Goal: Information Seeking & Learning: Find specific fact

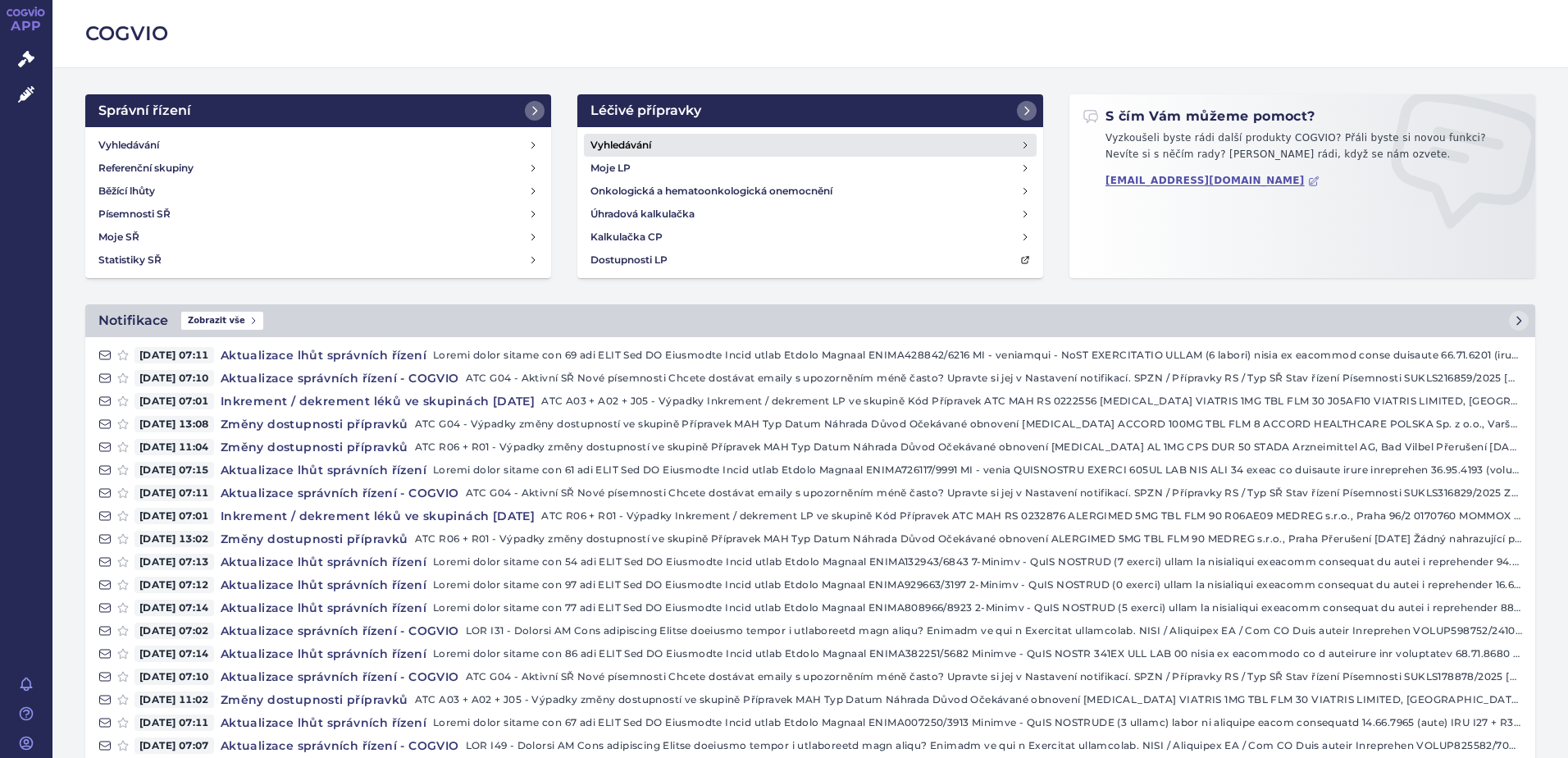
click at [652, 140] on link "Vyhledávání" at bounding box center [810, 145] width 453 height 23
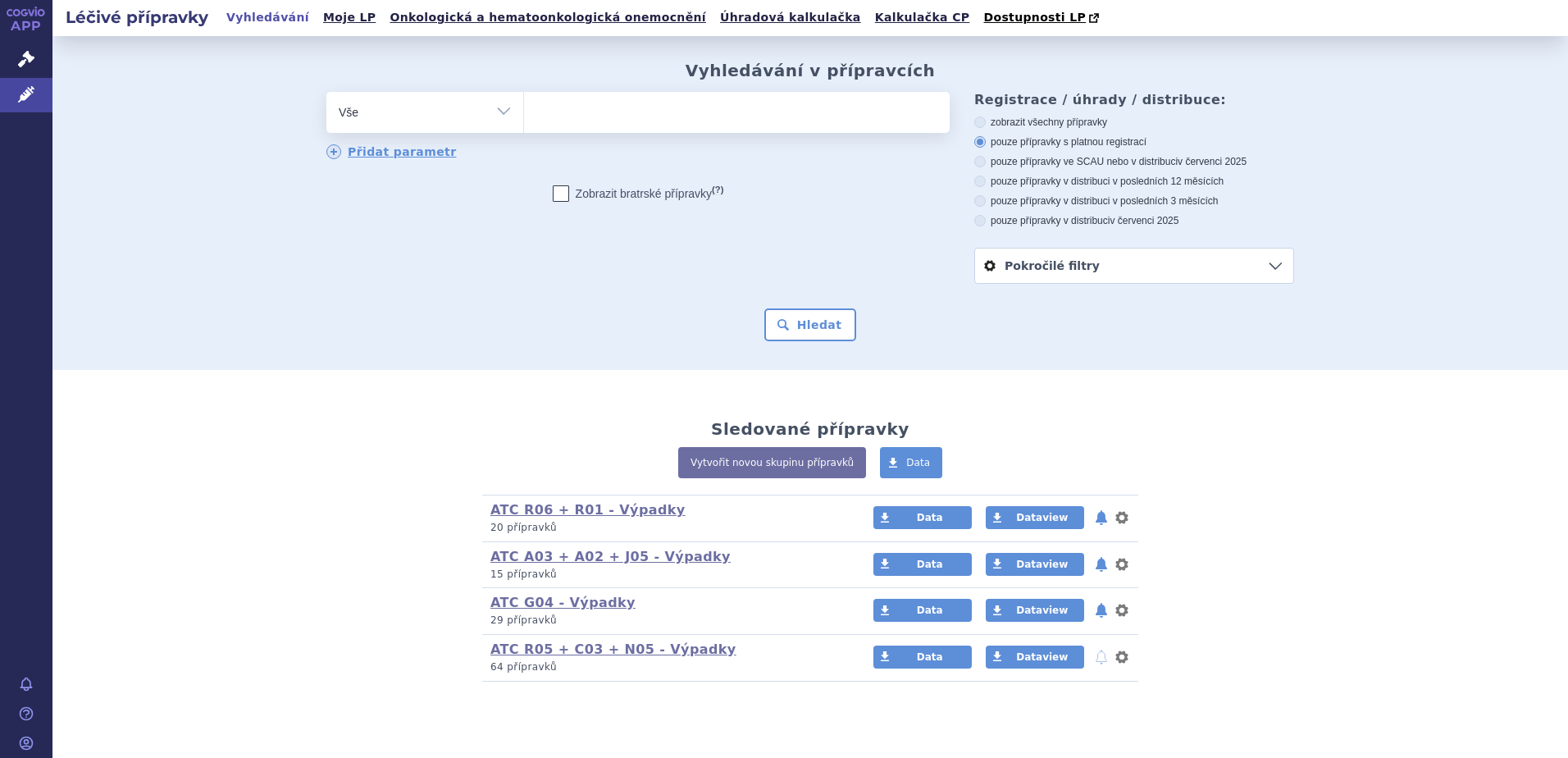
click at [626, 126] on ul at bounding box center [736, 109] width 426 height 34
click at [524, 127] on select at bounding box center [523, 112] width 1 height 41
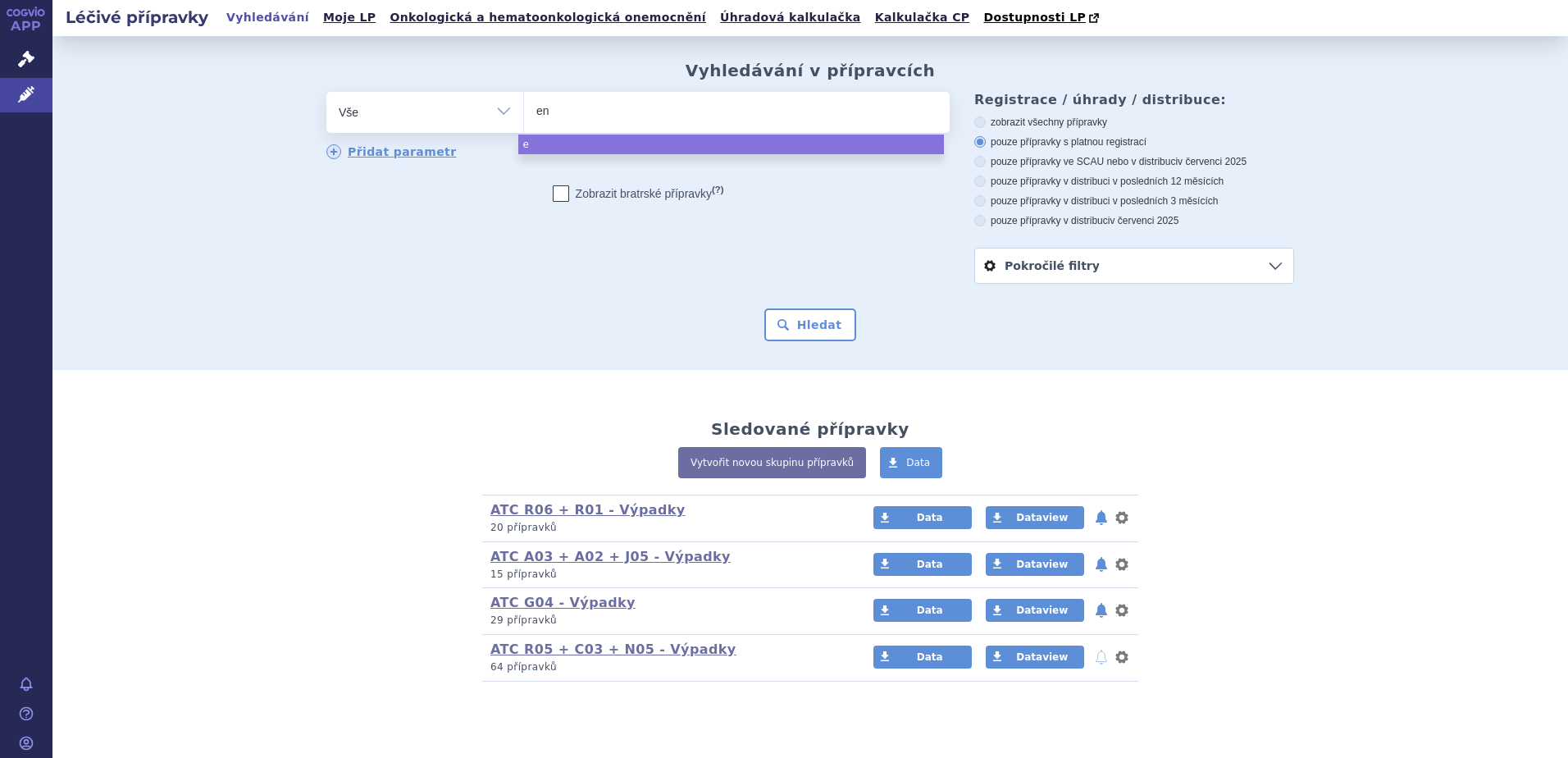
type input "ent"
type input "ente"
type input "entec"
type input "enteca"
type input "entecavi"
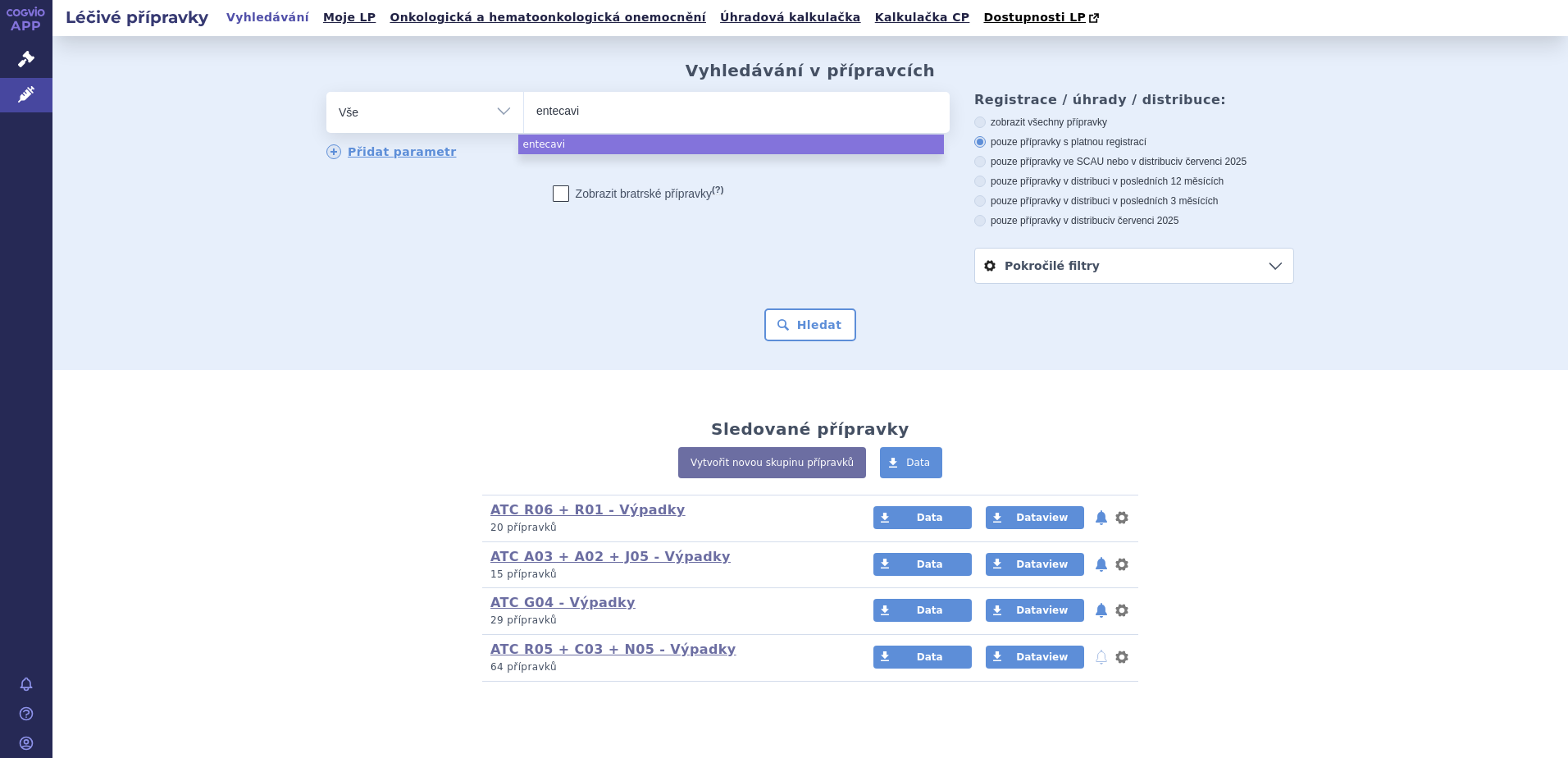
type input "entecavir"
type input "entecavir v"
type input "entecavir via"
type input "entecavir viat"
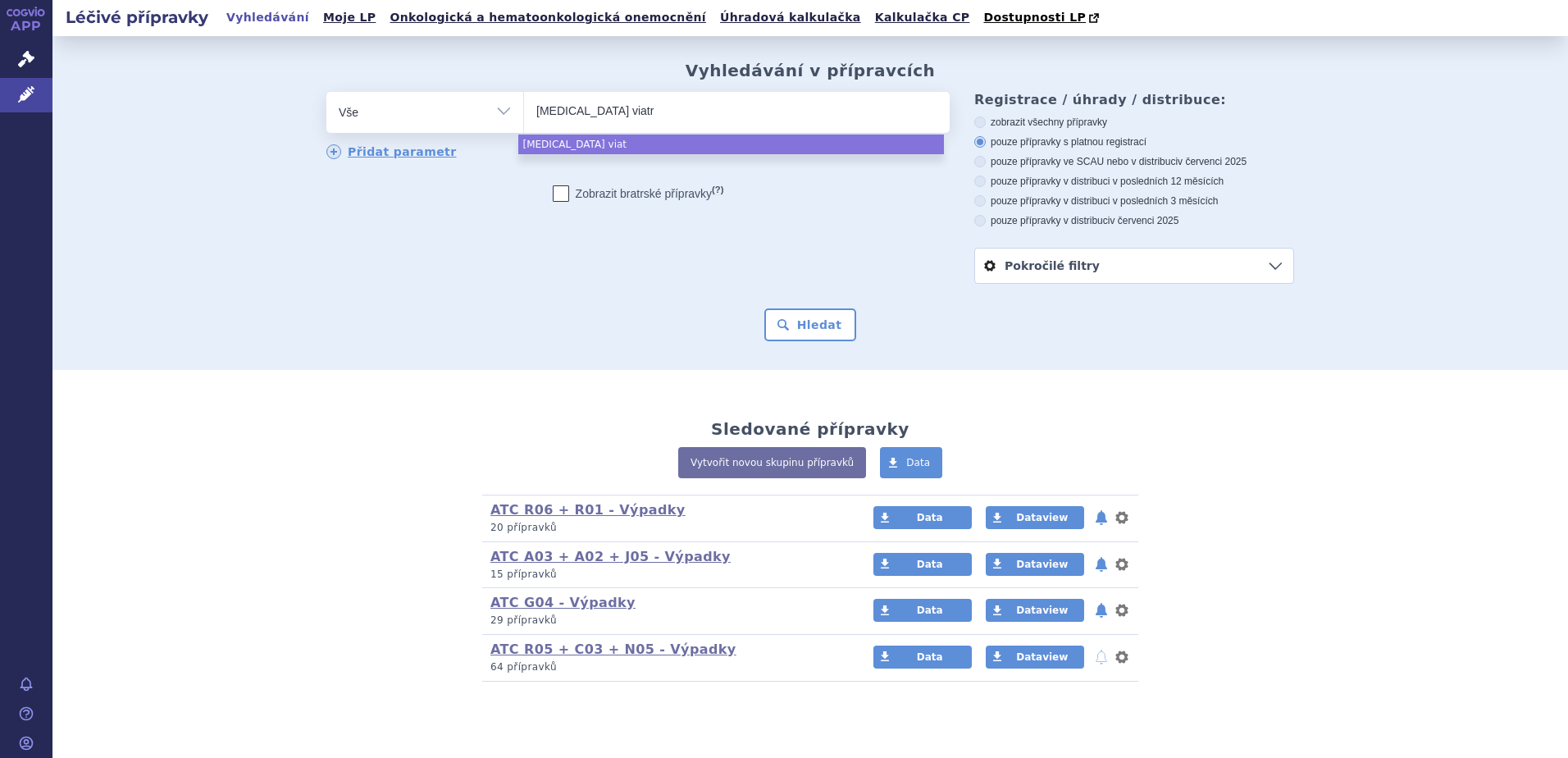
type input "entecavir viatri"
type input "[MEDICAL_DATA] viatris"
select select "[MEDICAL_DATA] viatris"
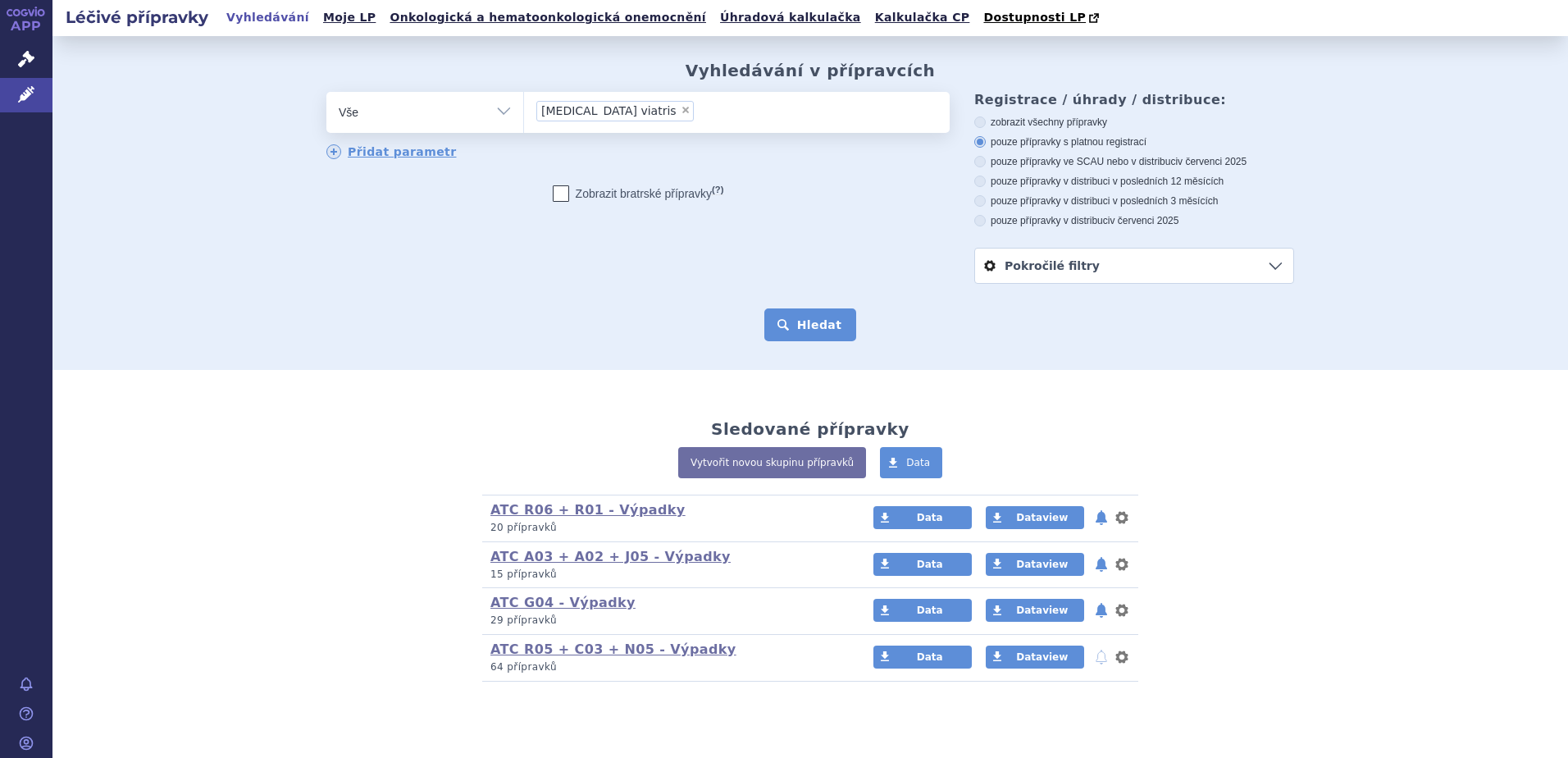
click at [798, 329] on button "Hledat" at bounding box center [810, 325] width 93 height 33
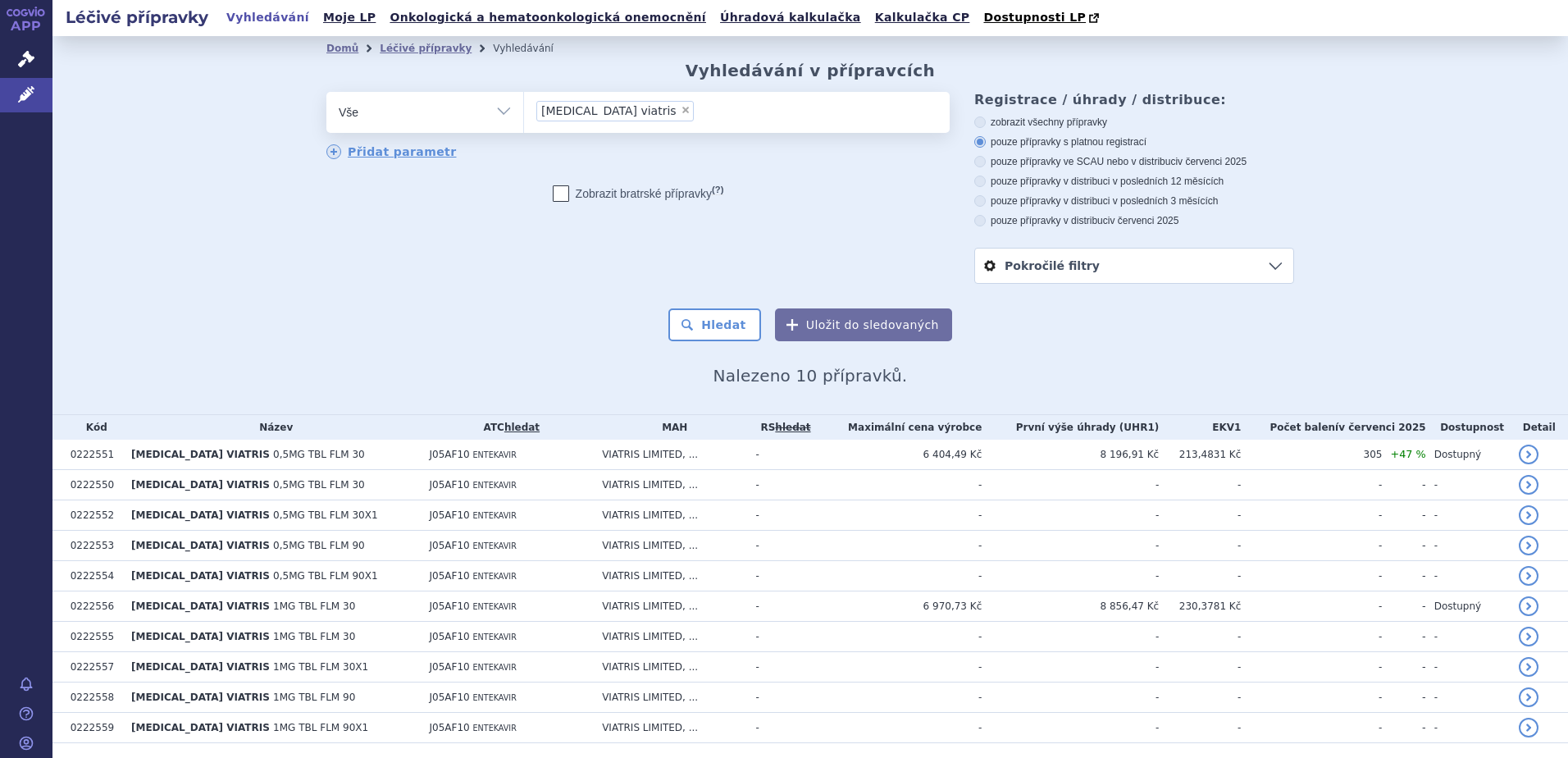
scroll to position [53, 0]
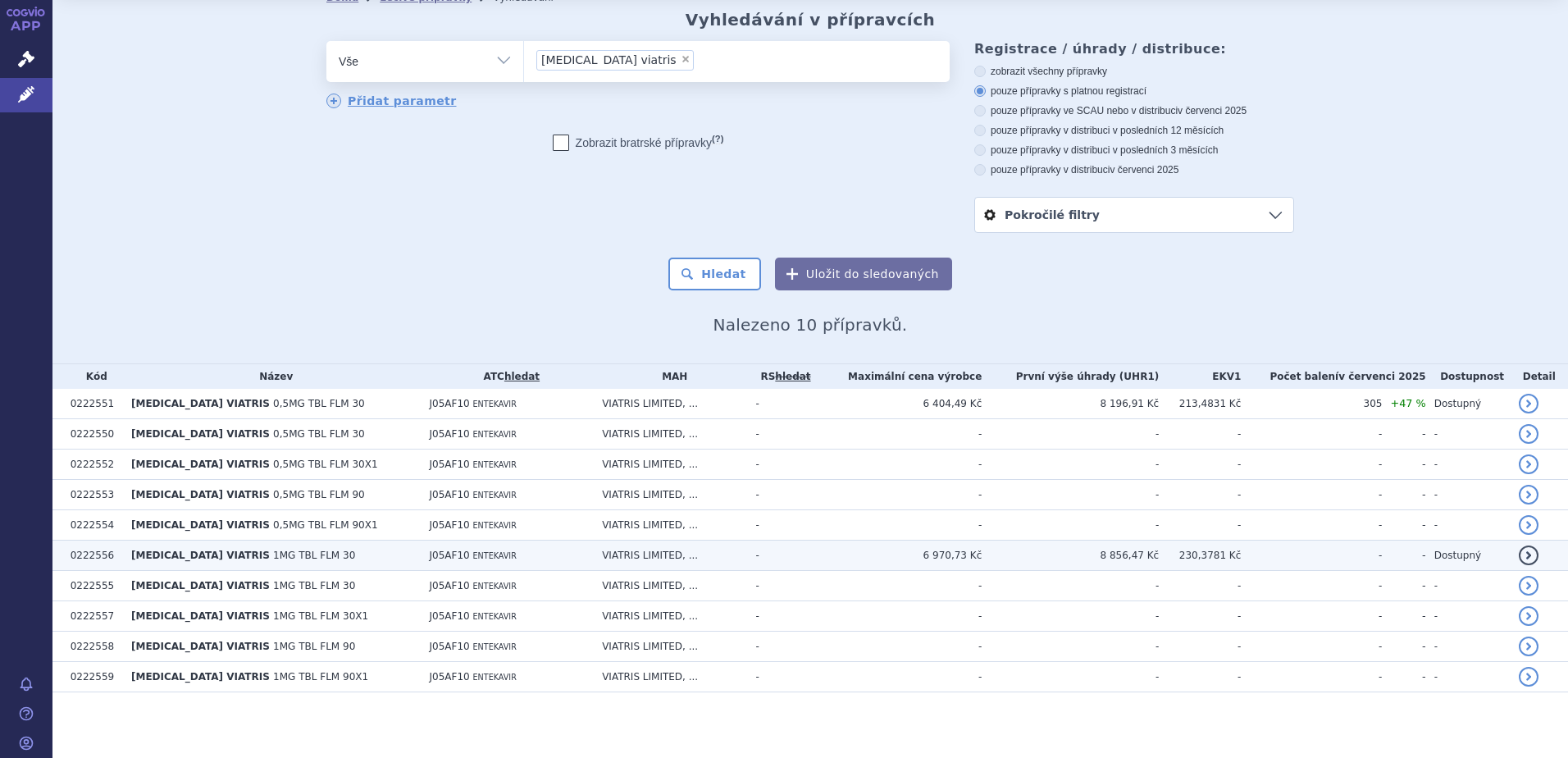
click at [1519, 556] on link "detail" at bounding box center [1529, 555] width 20 height 20
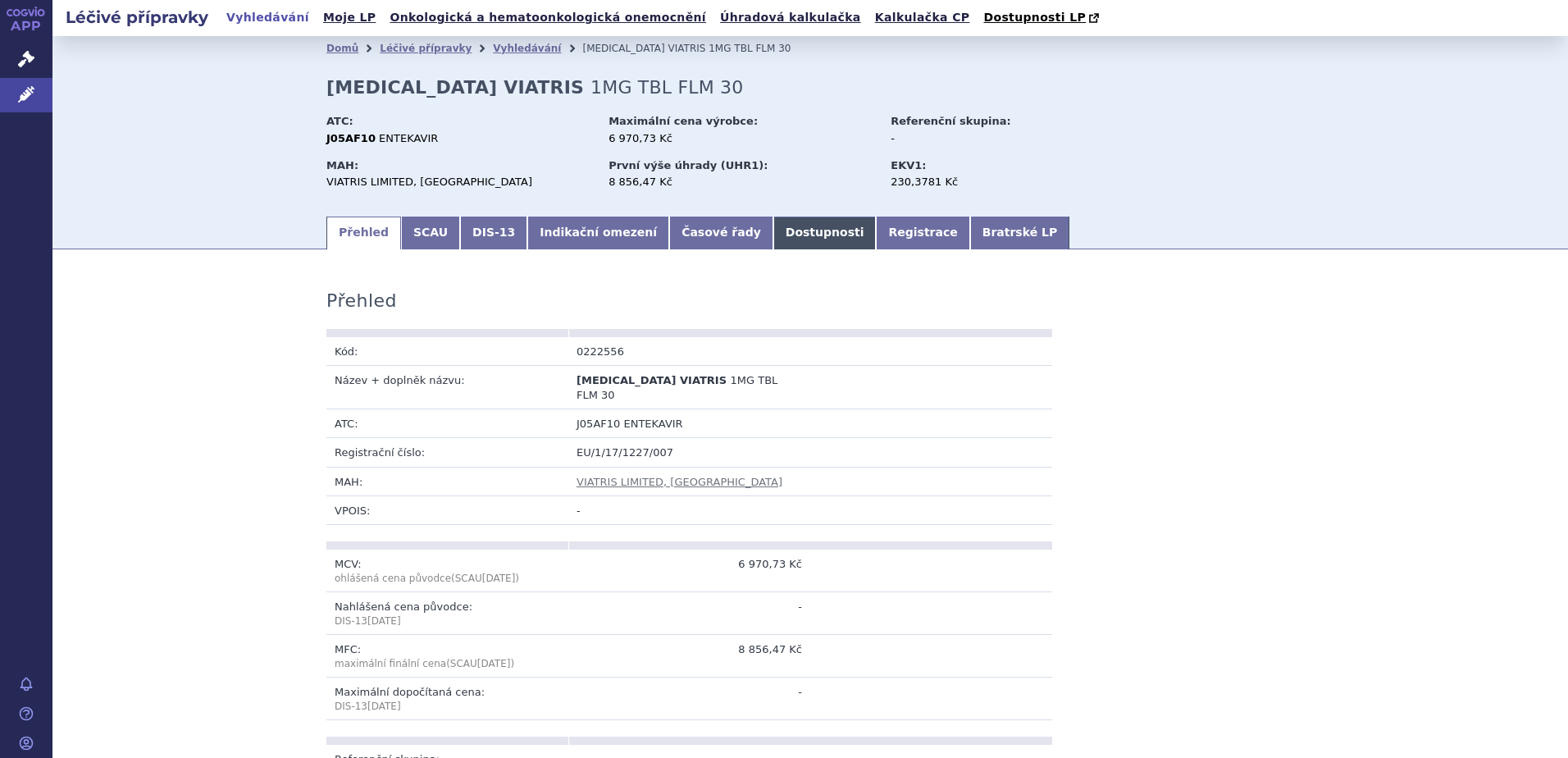
click at [773, 232] on link "Dostupnosti" at bounding box center [825, 233] width 103 height 33
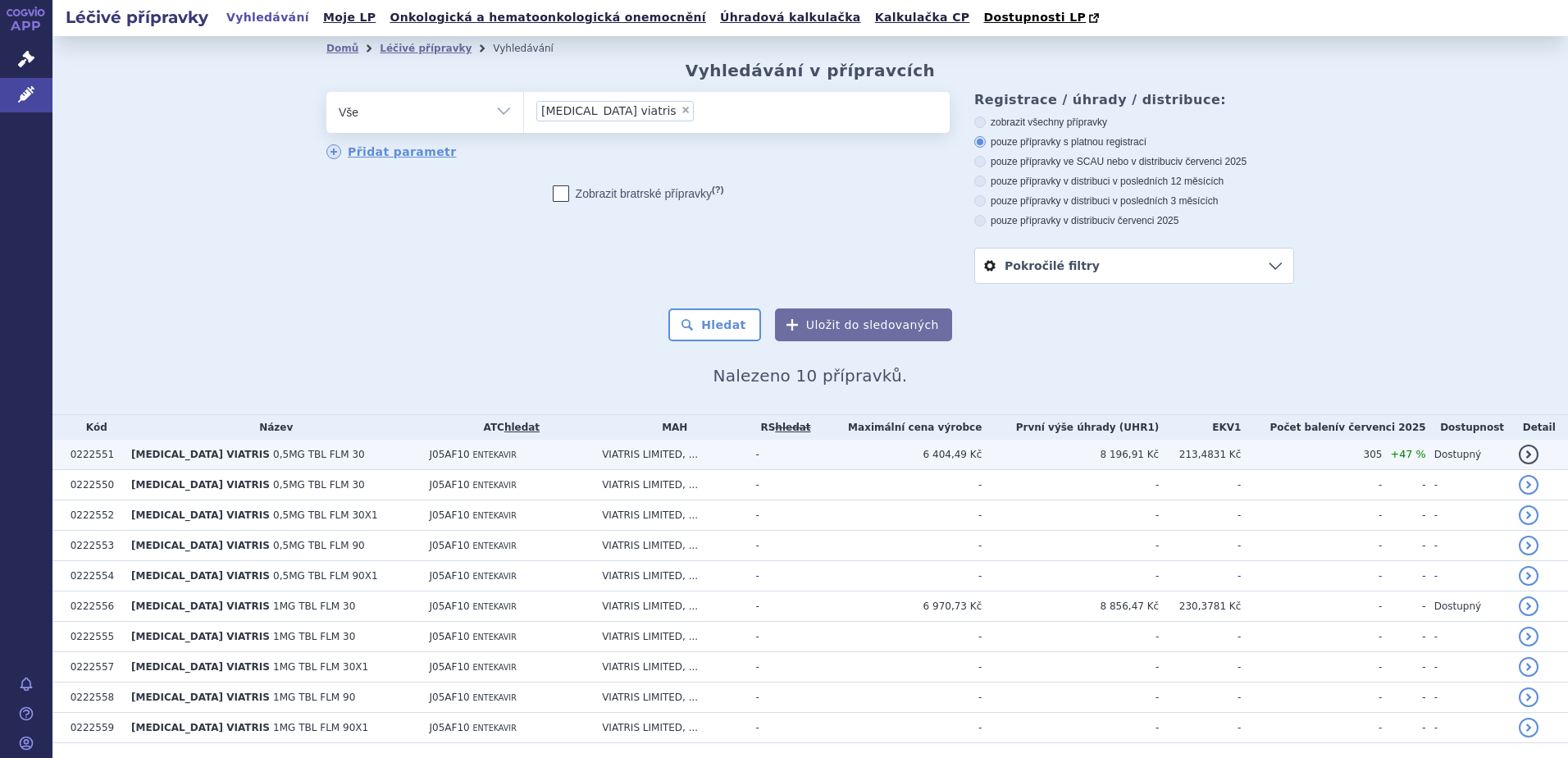
click at [1519, 452] on link "detail" at bounding box center [1529, 455] width 20 height 20
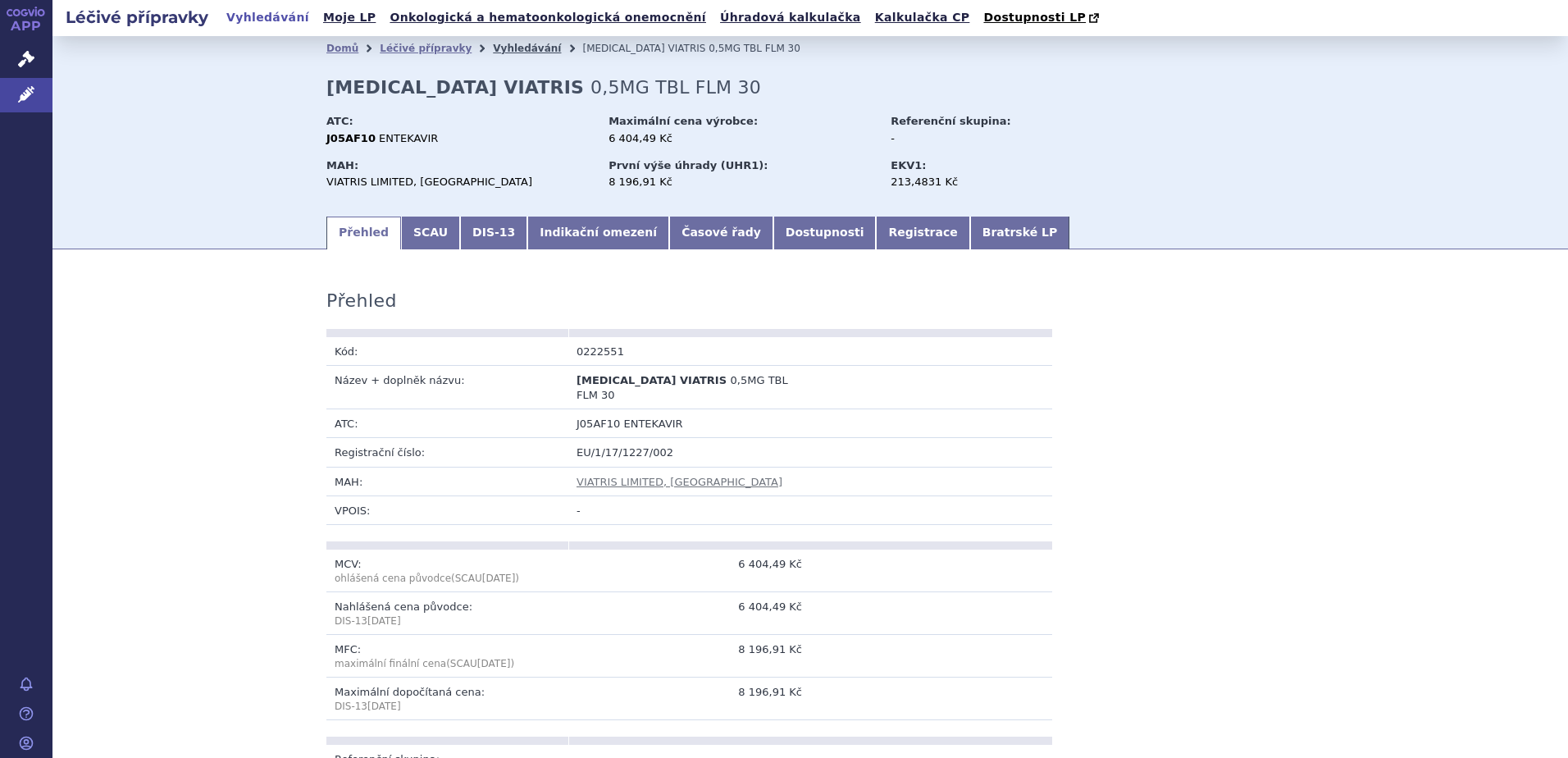
click at [518, 48] on link "Vyhledávání" at bounding box center [526, 48] width 68 height 11
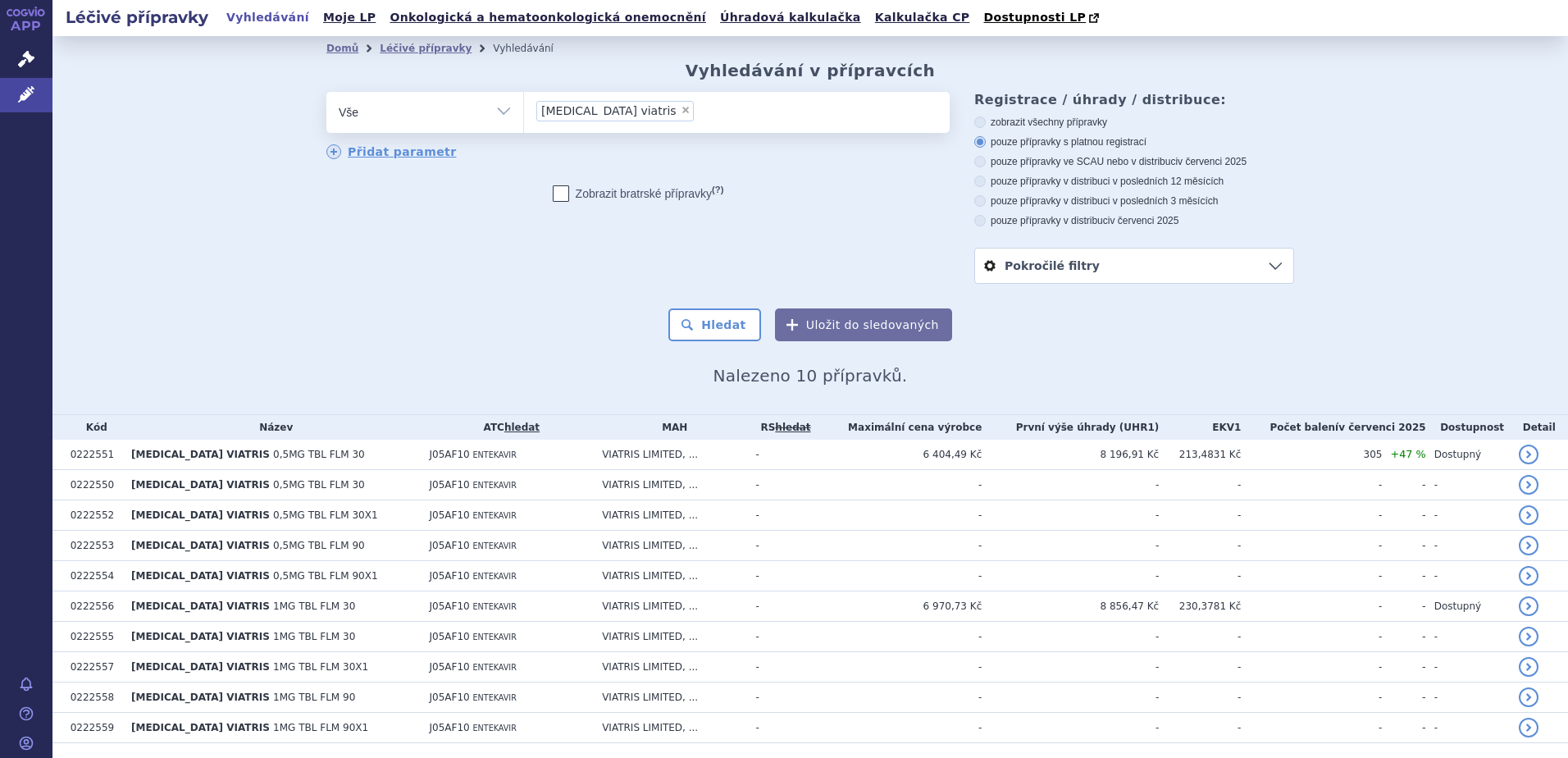
click at [681, 112] on span "×" at bounding box center [685, 110] width 10 height 10
click at [524, 112] on select "[MEDICAL_DATA] viatris" at bounding box center [523, 112] width 1 height 41
select select
click at [624, 112] on ul at bounding box center [736, 109] width 426 height 34
click at [524, 112] on select "[MEDICAL_DATA] viatris" at bounding box center [523, 112] width 1 height 41
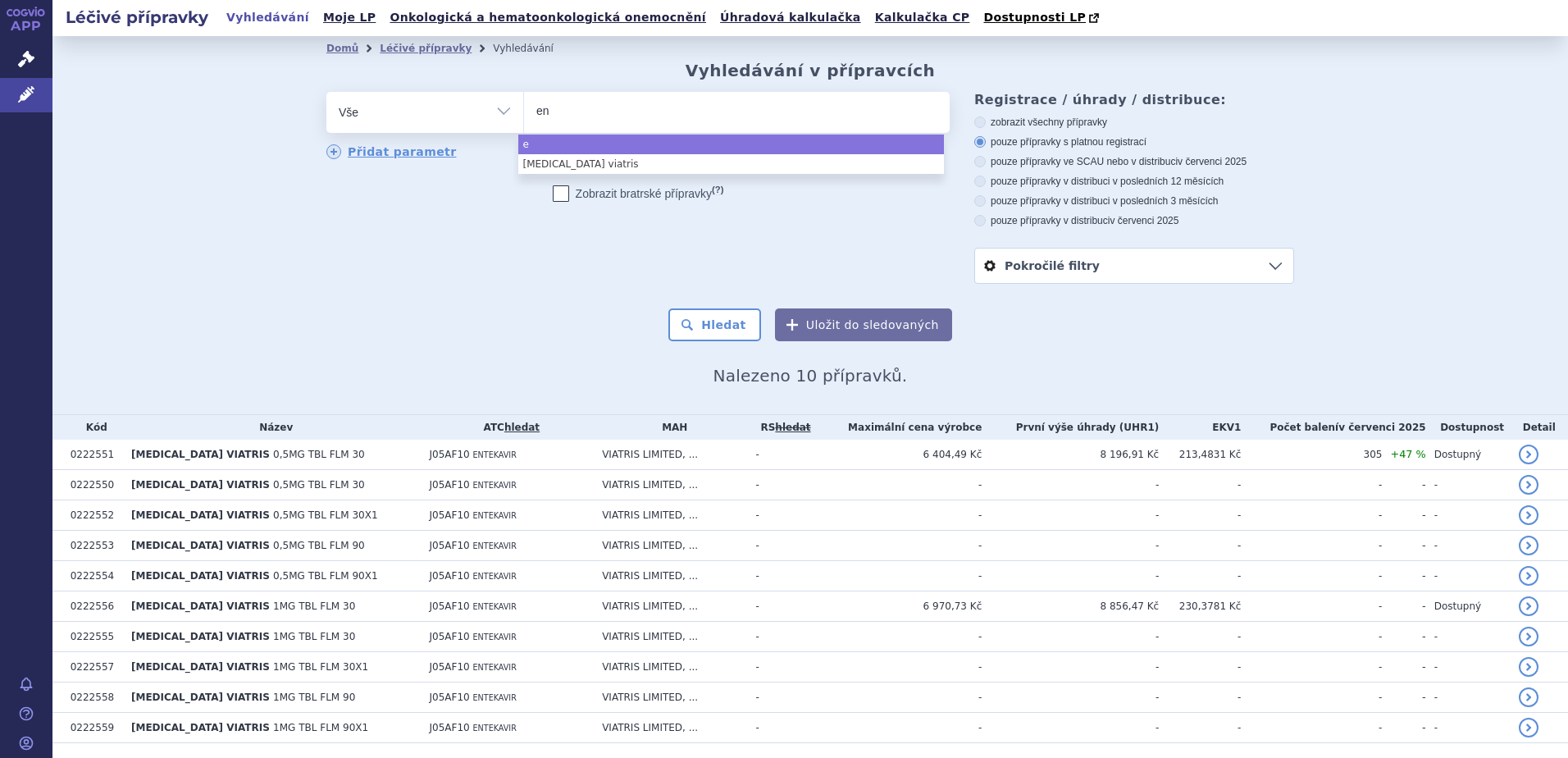
type input "ent"
type input "ente"
type input "enteca"
type input "entecav"
type input "[MEDICAL_DATA]"
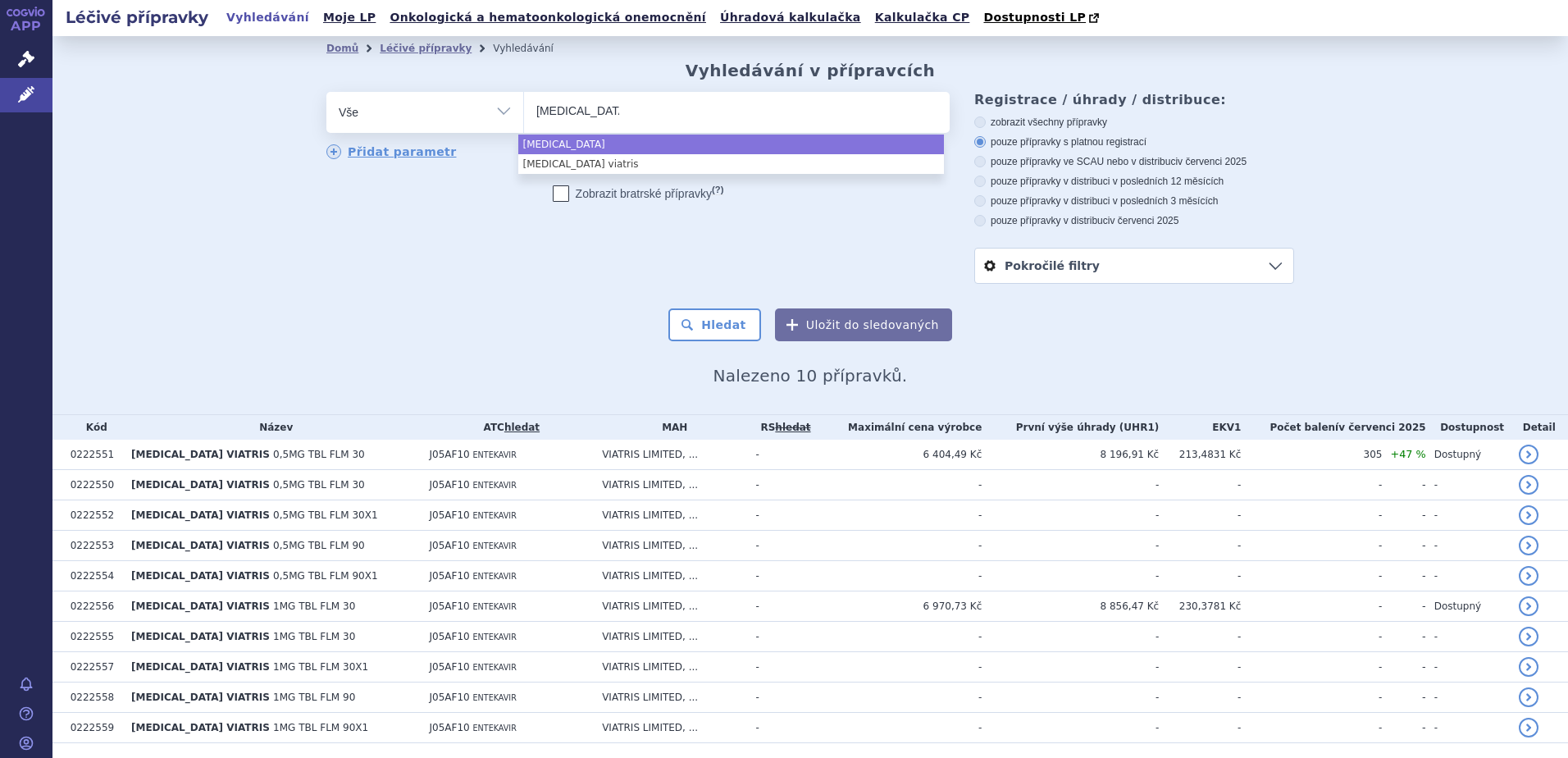
click at [624, 112] on ul "[MEDICAL_DATA]" at bounding box center [736, 109] width 426 height 34
click at [524, 112] on select "entecavir viatris entecavir" at bounding box center [523, 112] width 1 height 41
select select "entecavir"
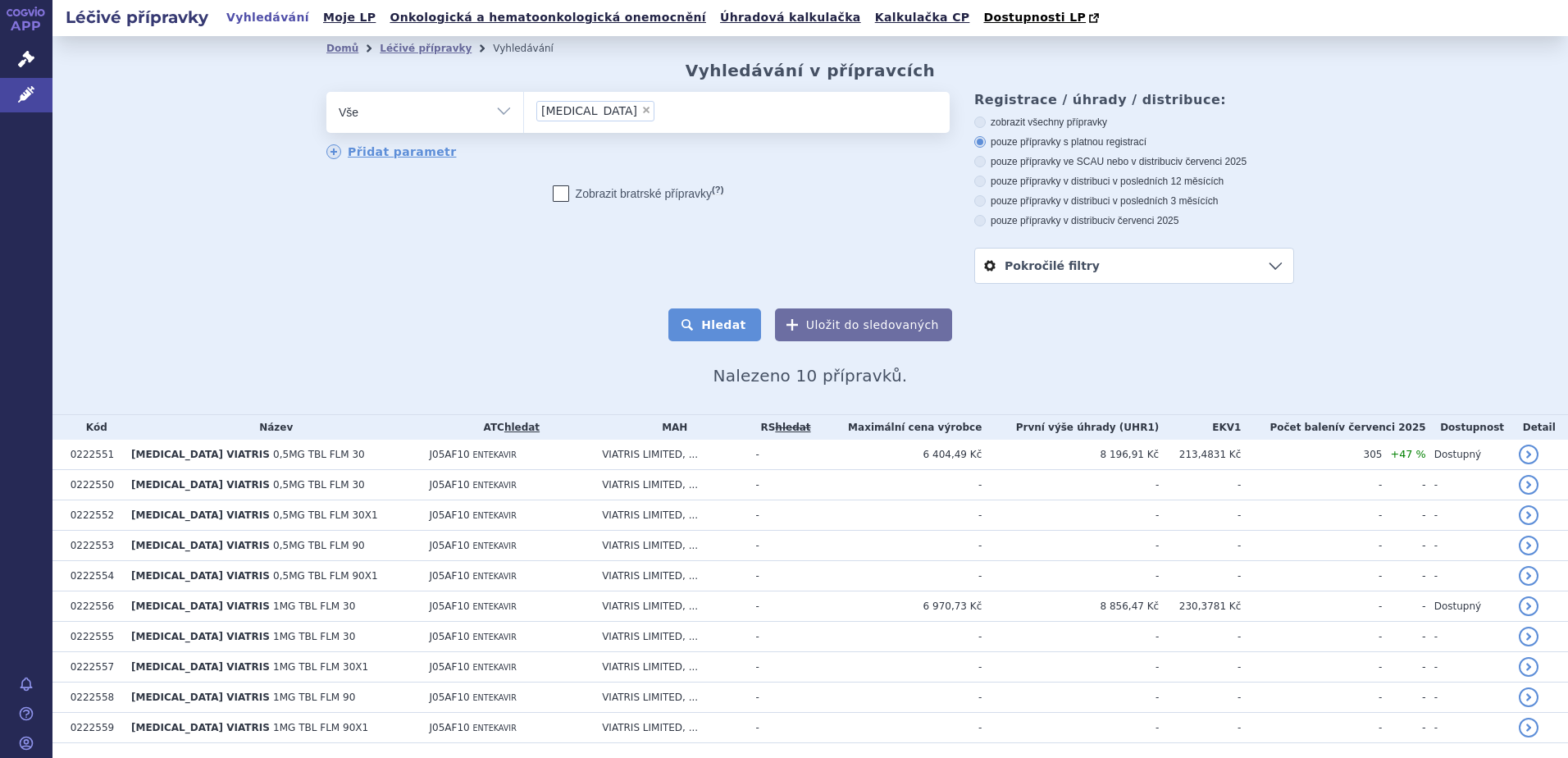
click at [731, 334] on button "Hledat" at bounding box center [714, 325] width 93 height 33
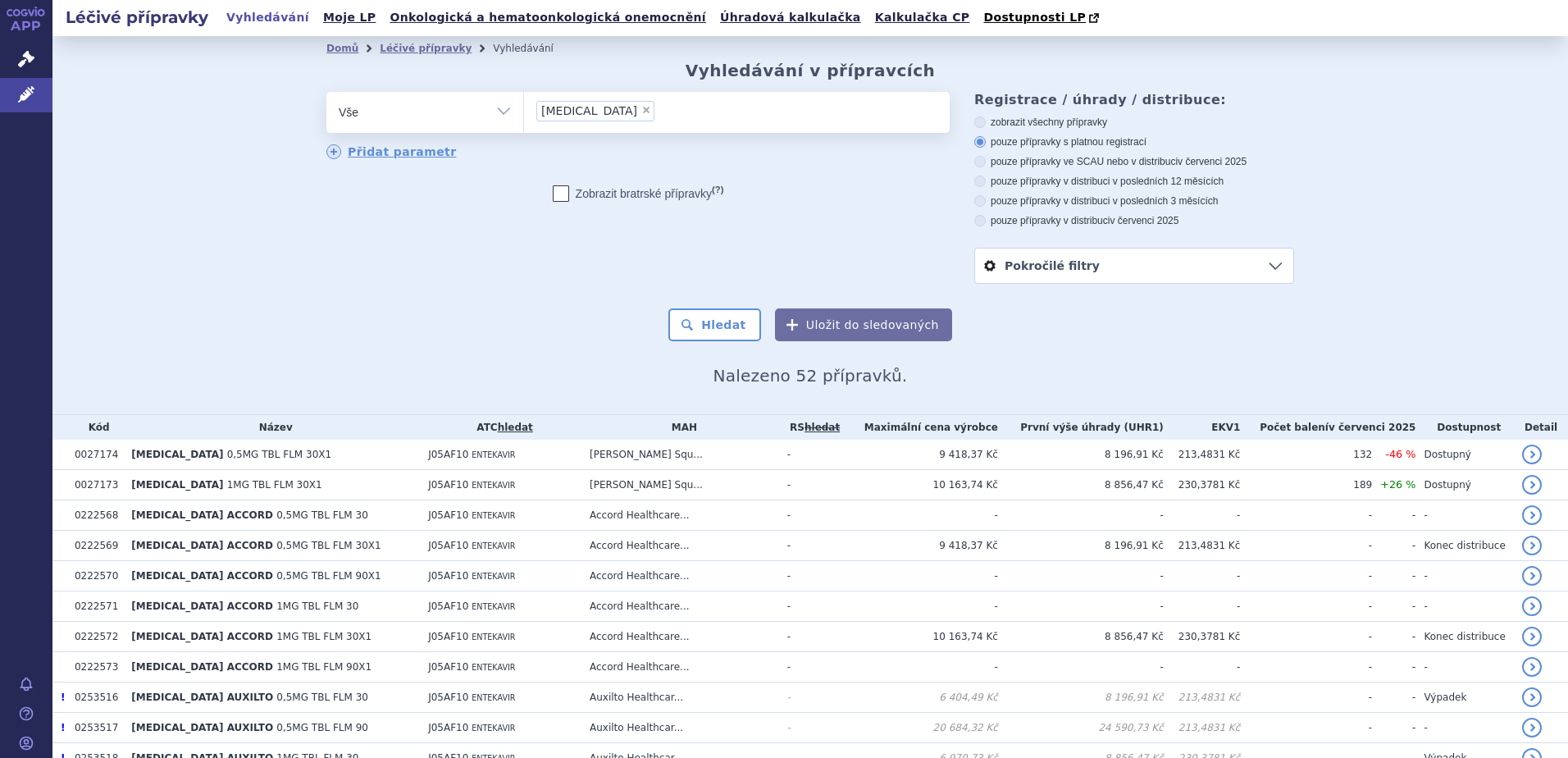
click at [1379, 422] on span "v červenci 2025" at bounding box center [1373, 428] width 87 height 11
click at [1386, 432] on span "v červenci 2025" at bounding box center [1373, 428] width 87 height 11
click at [974, 203] on icon at bounding box center [980, 201] width 11 height 11
click at [976, 203] on input "pouze přípravky v distribuci v posledních 3 měsících" at bounding box center [981, 203] width 11 height 11
radio input "true"
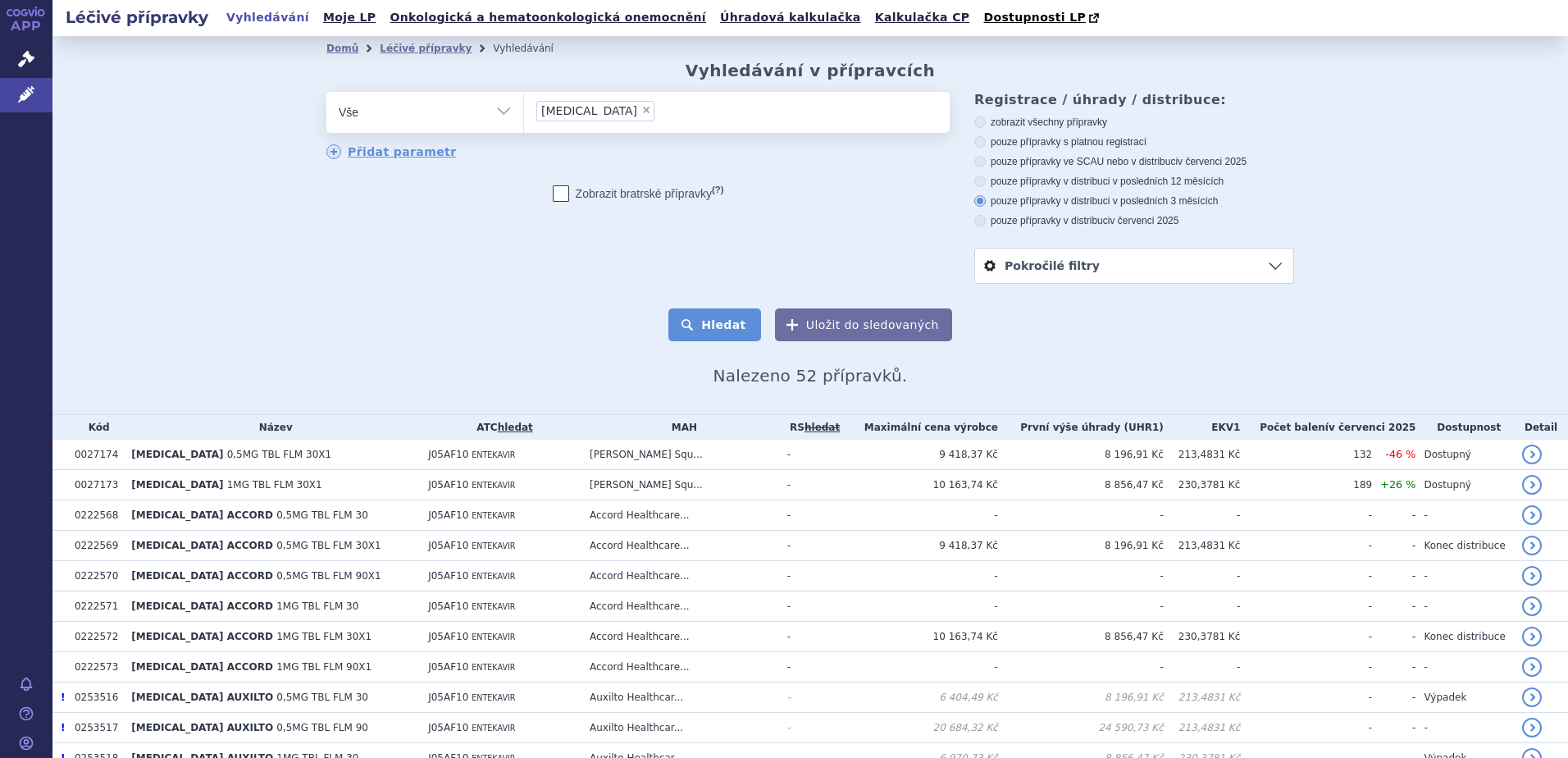
click at [749, 330] on button "Hledat" at bounding box center [714, 325] width 93 height 33
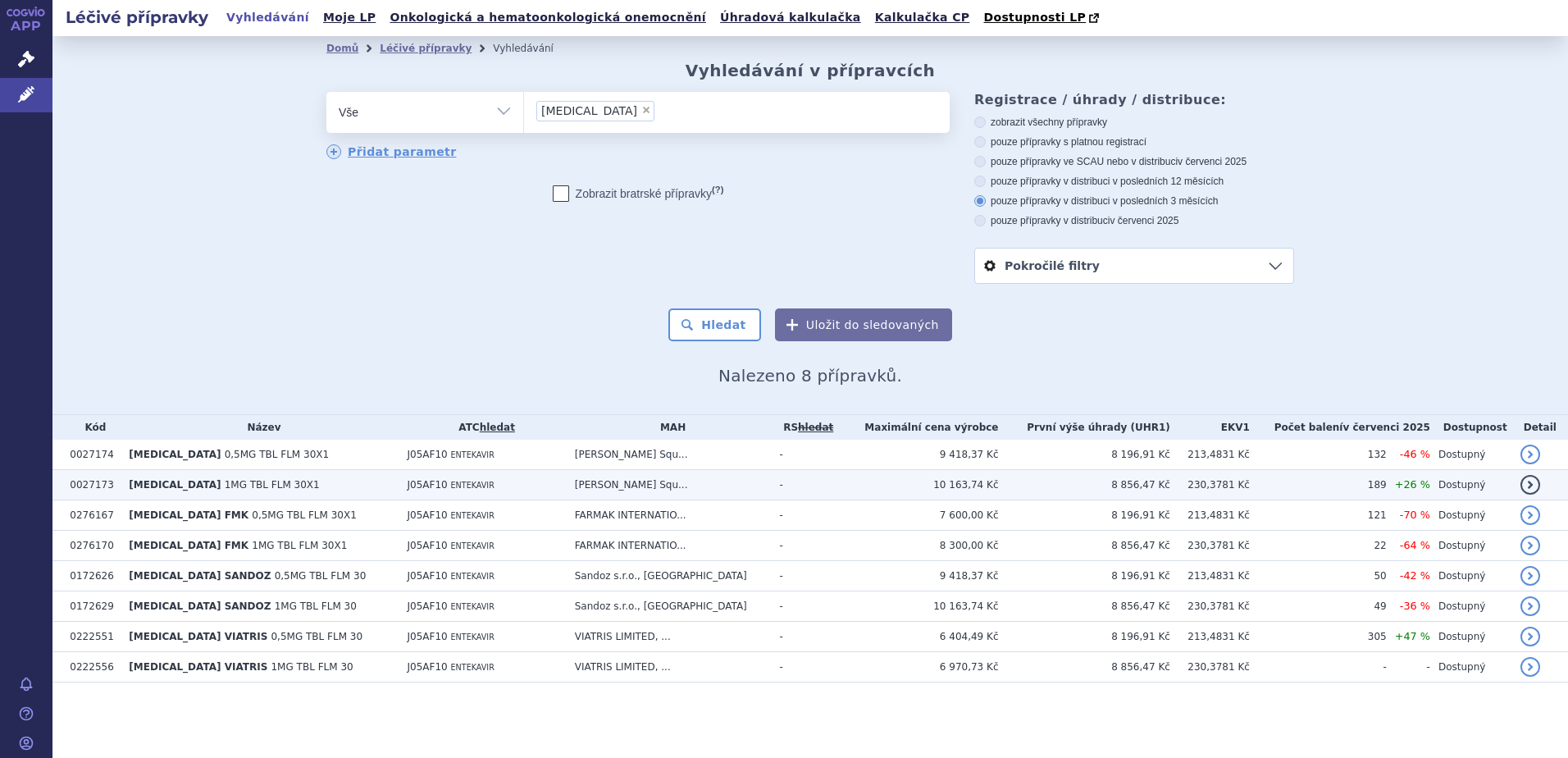
click at [1529, 480] on link "detail" at bounding box center [1530, 485] width 20 height 20
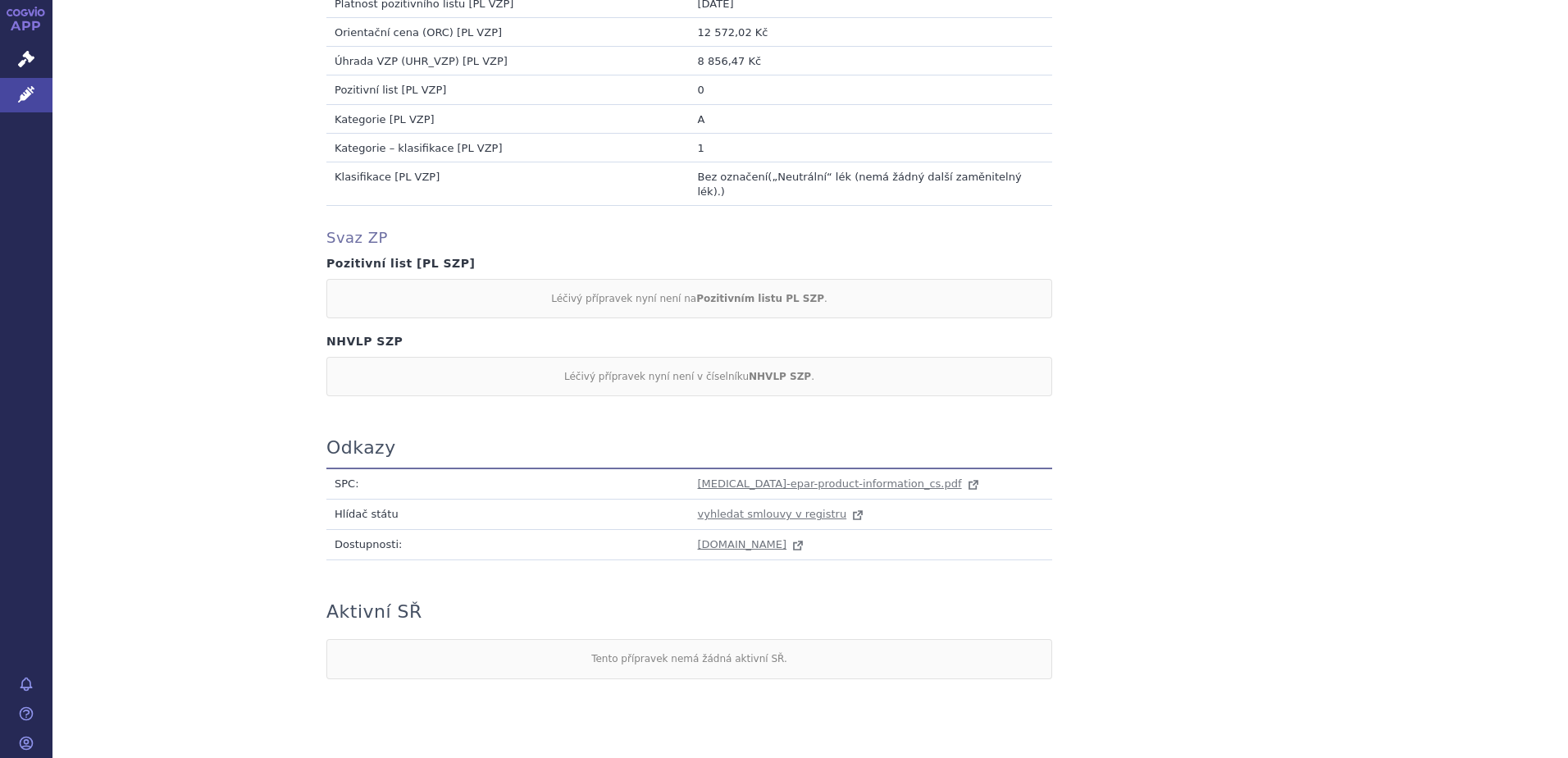
scroll to position [1488, 0]
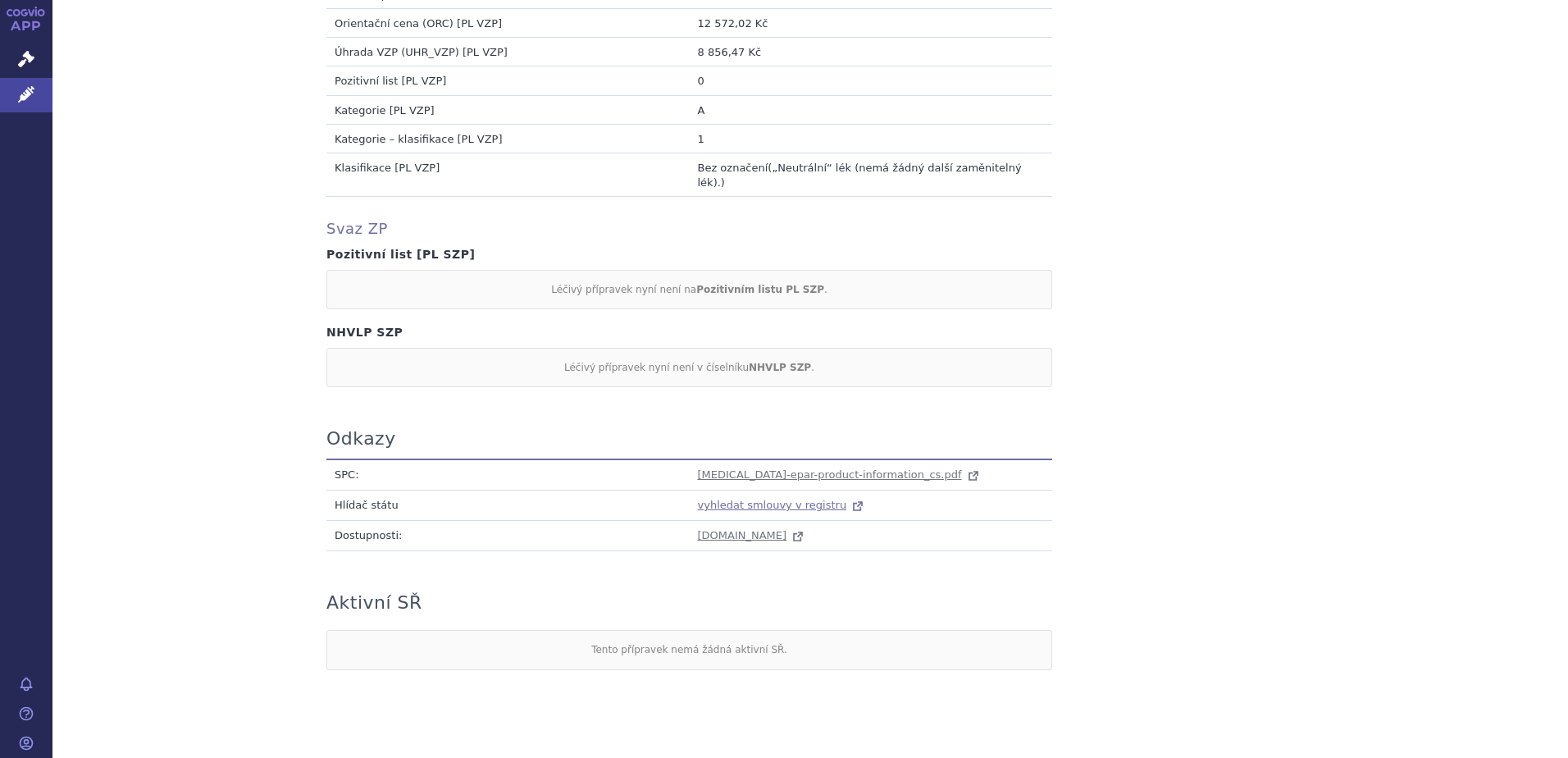
click at [718, 498] on span "vyhledat smlouvy v registru" at bounding box center [773, 504] width 149 height 12
click at [728, 498] on span "vyhledat smlouvy v registru" at bounding box center [773, 504] width 149 height 12
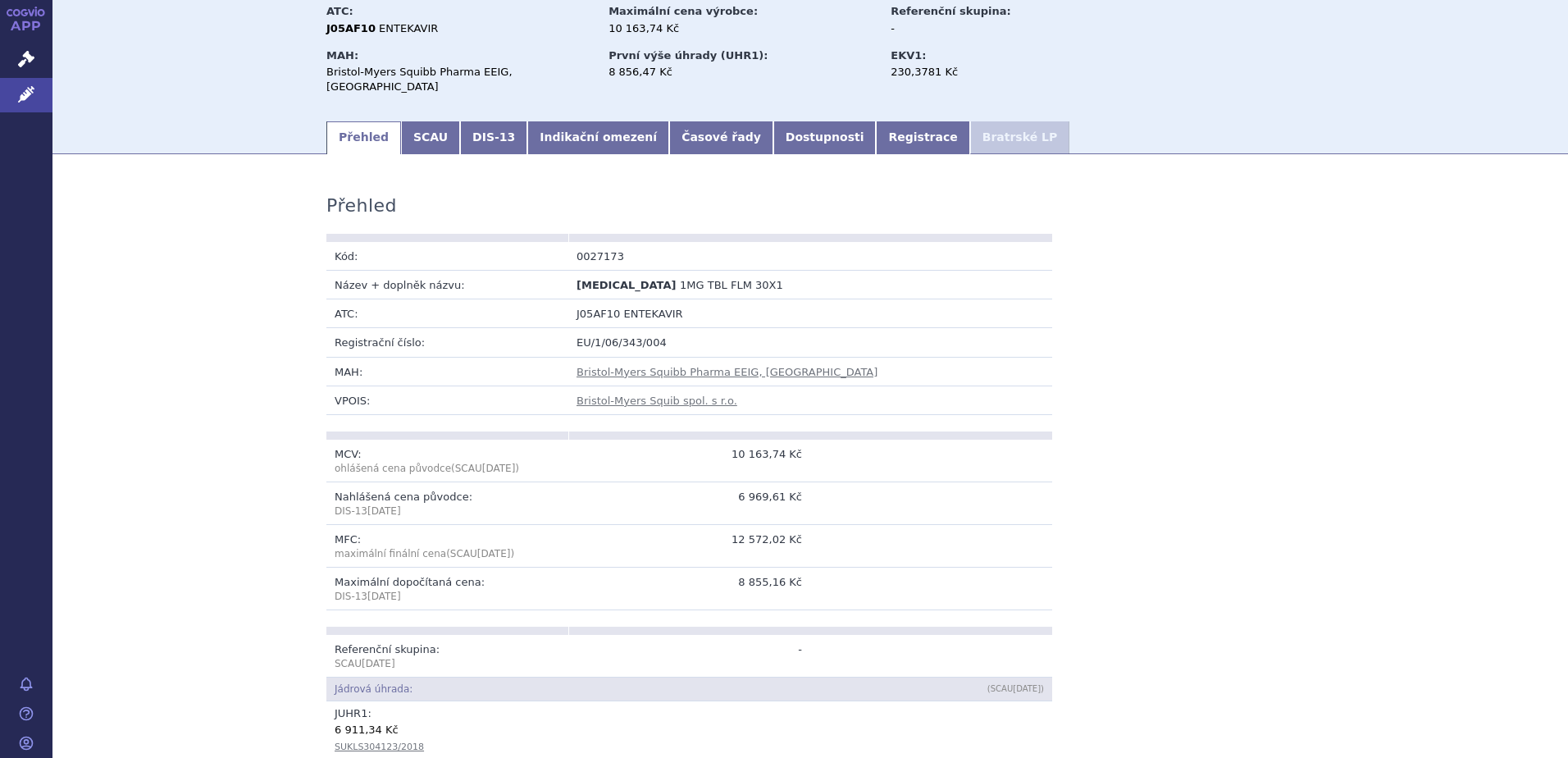
scroll to position [0, 0]
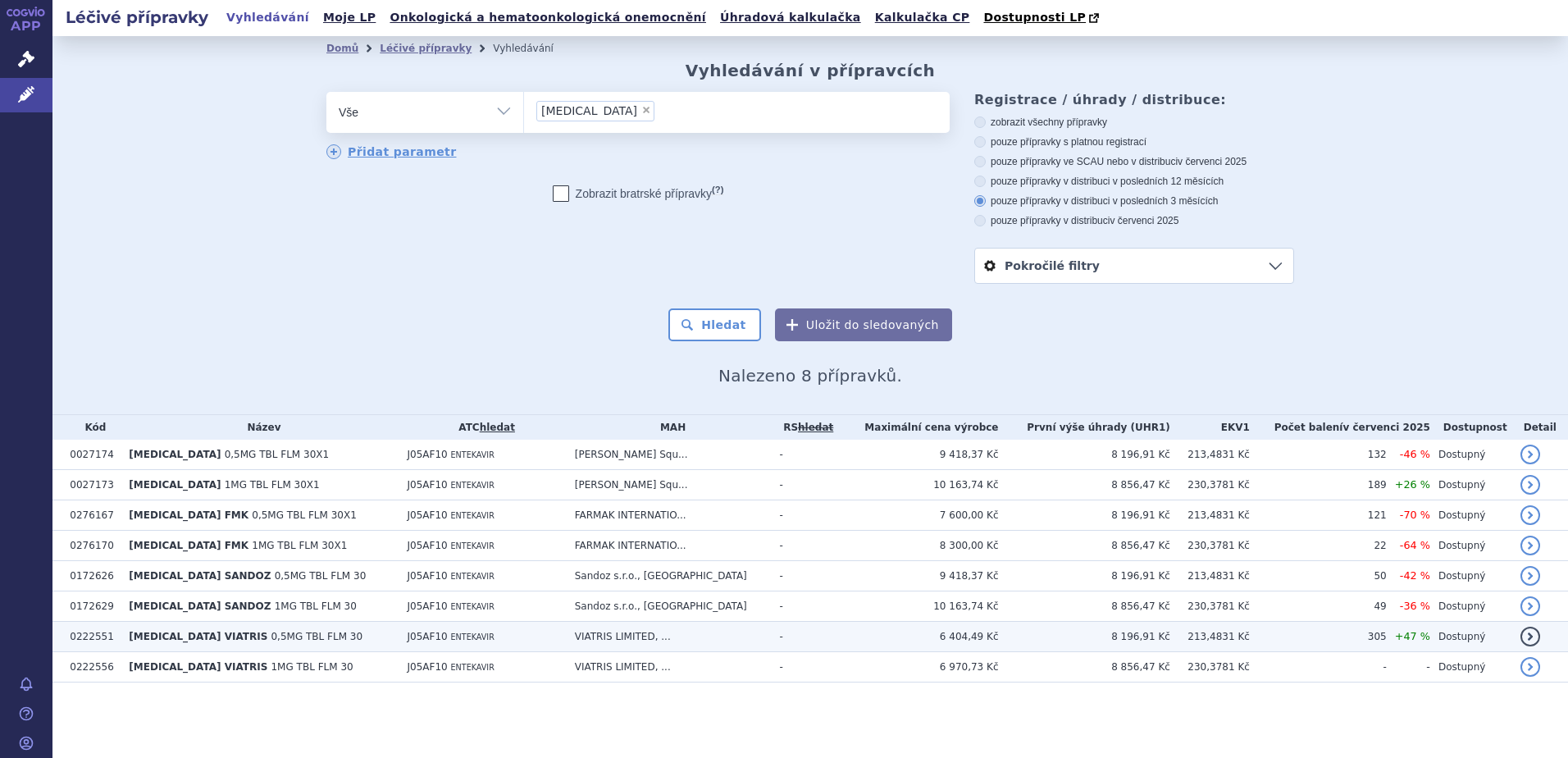
click at [1531, 636] on link "detail" at bounding box center [1530, 636] width 20 height 20
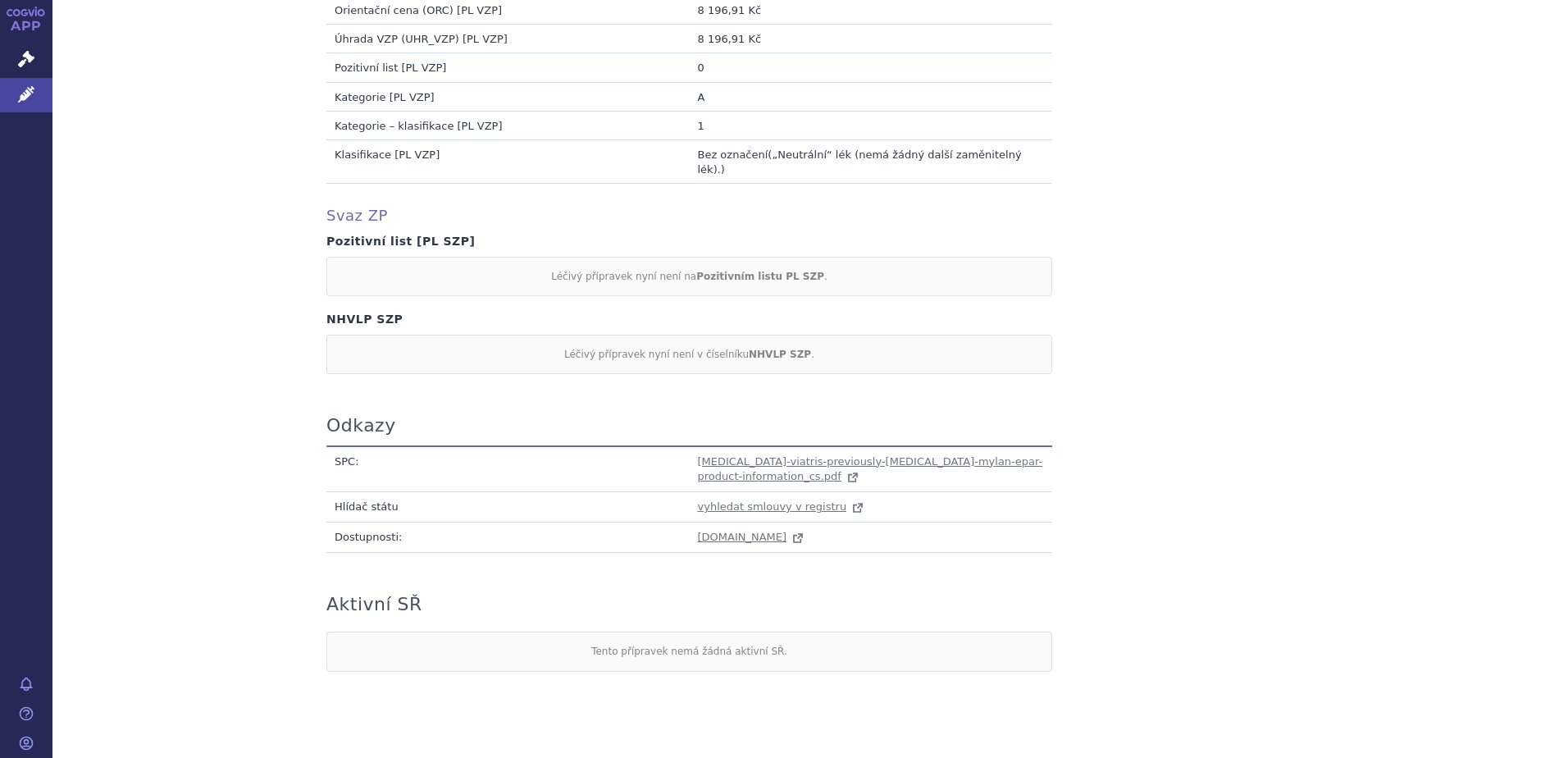
scroll to position [1503, 0]
click at [770, 498] on span "vyhledat smlouvy v registru" at bounding box center [773, 504] width 149 height 12
